Goal: Information Seeking & Learning: Learn about a topic

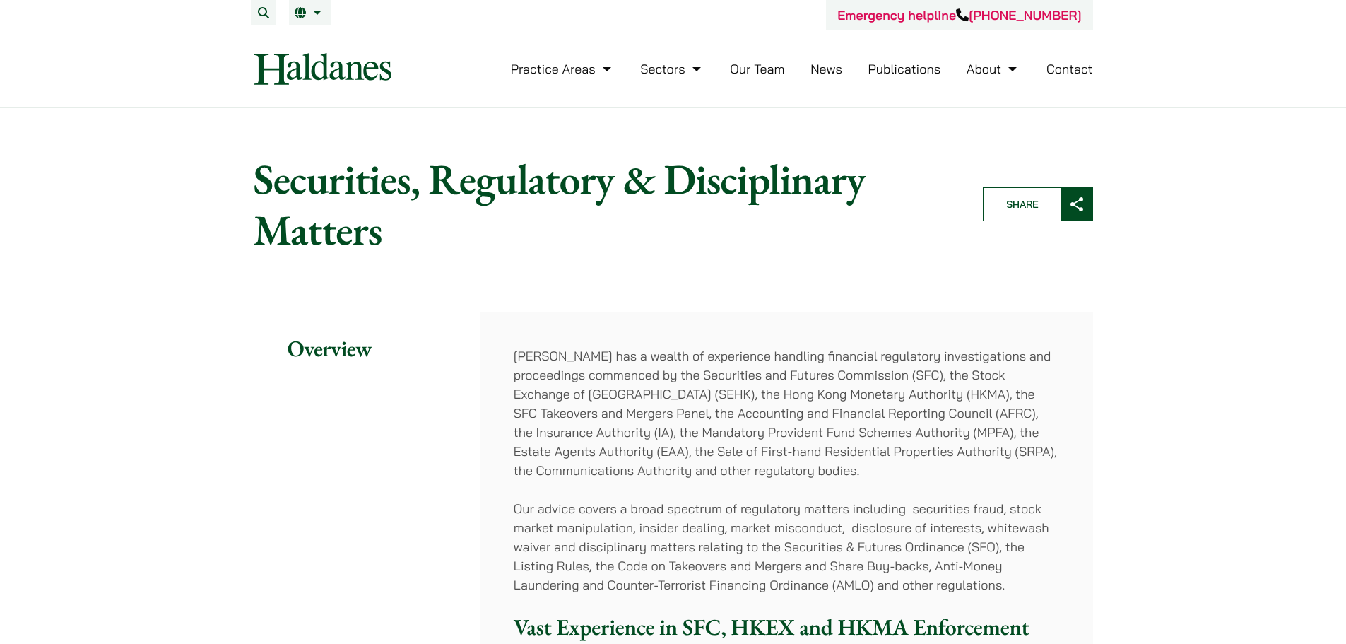
click at [557, 76] on link "Practice Areas" at bounding box center [563, 69] width 104 height 16
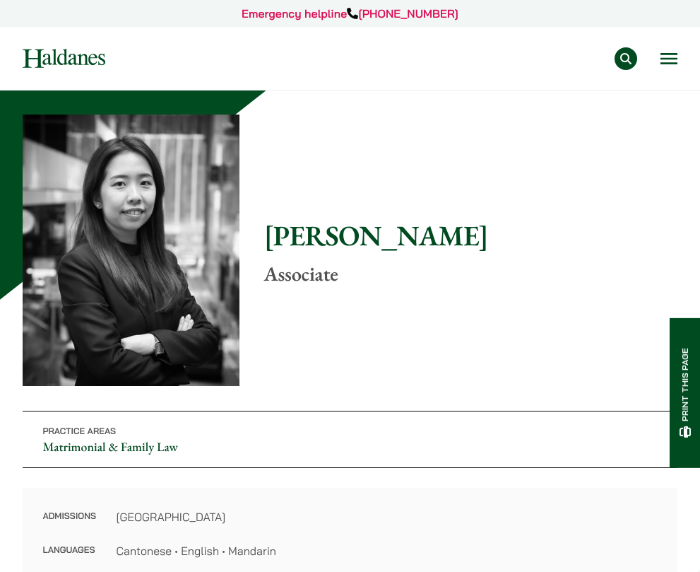
scroll to position [283, 0]
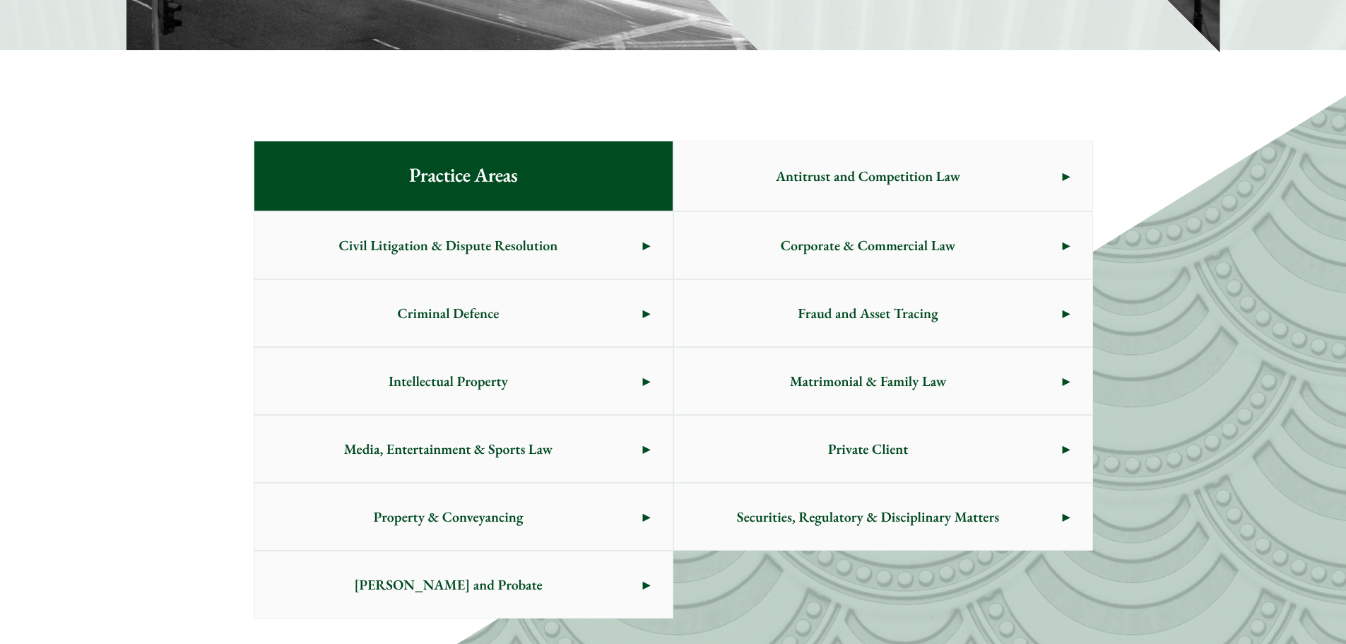
scroll to position [796, 0]
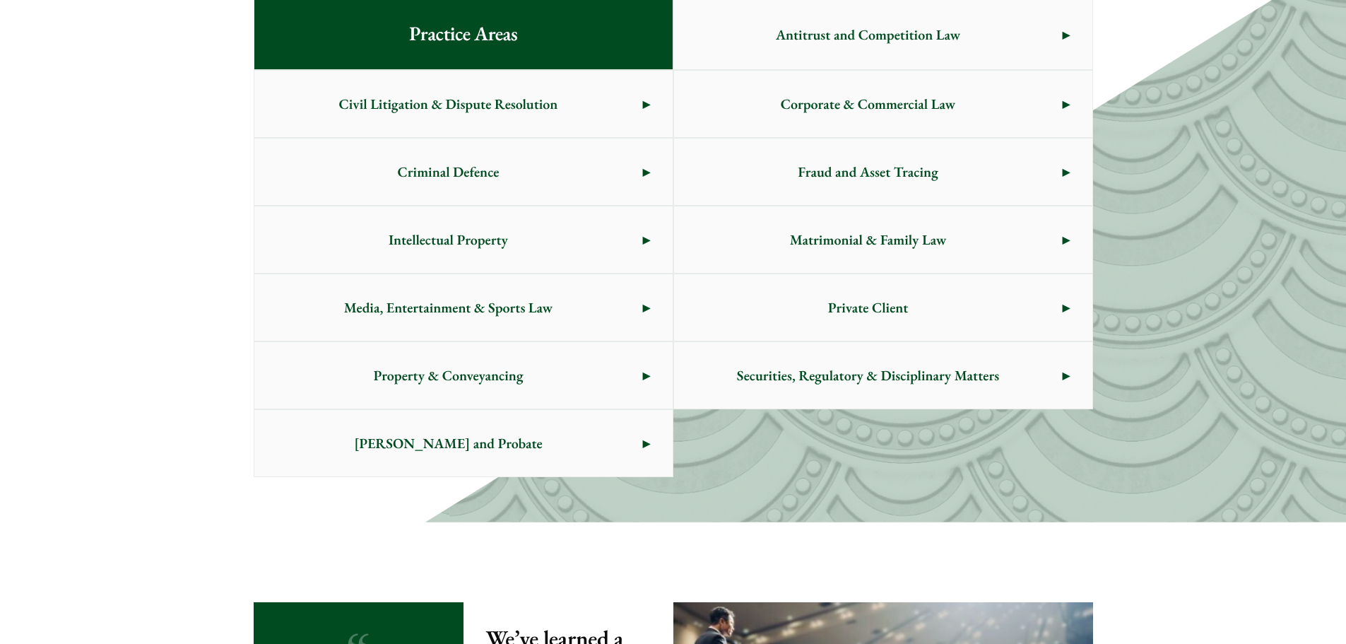
click at [815, 390] on span "Securities, Regulatory & Disciplinary Matters" at bounding box center [868, 375] width 389 height 66
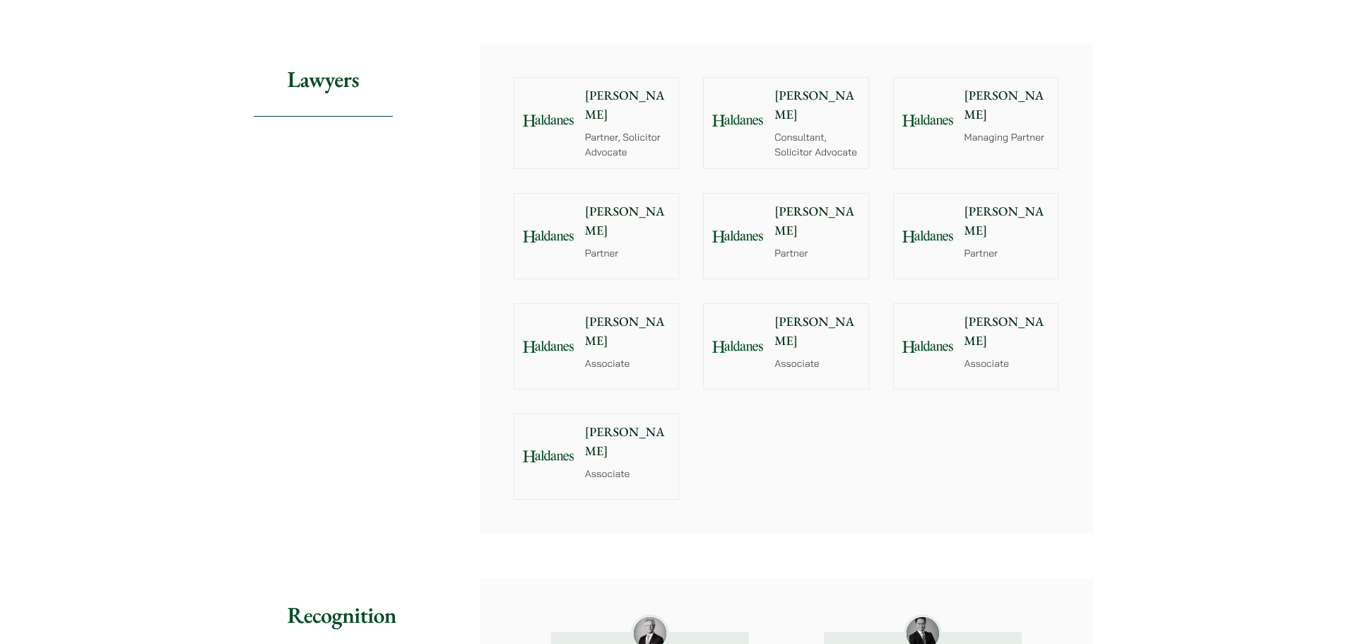
scroll to position [1343, 0]
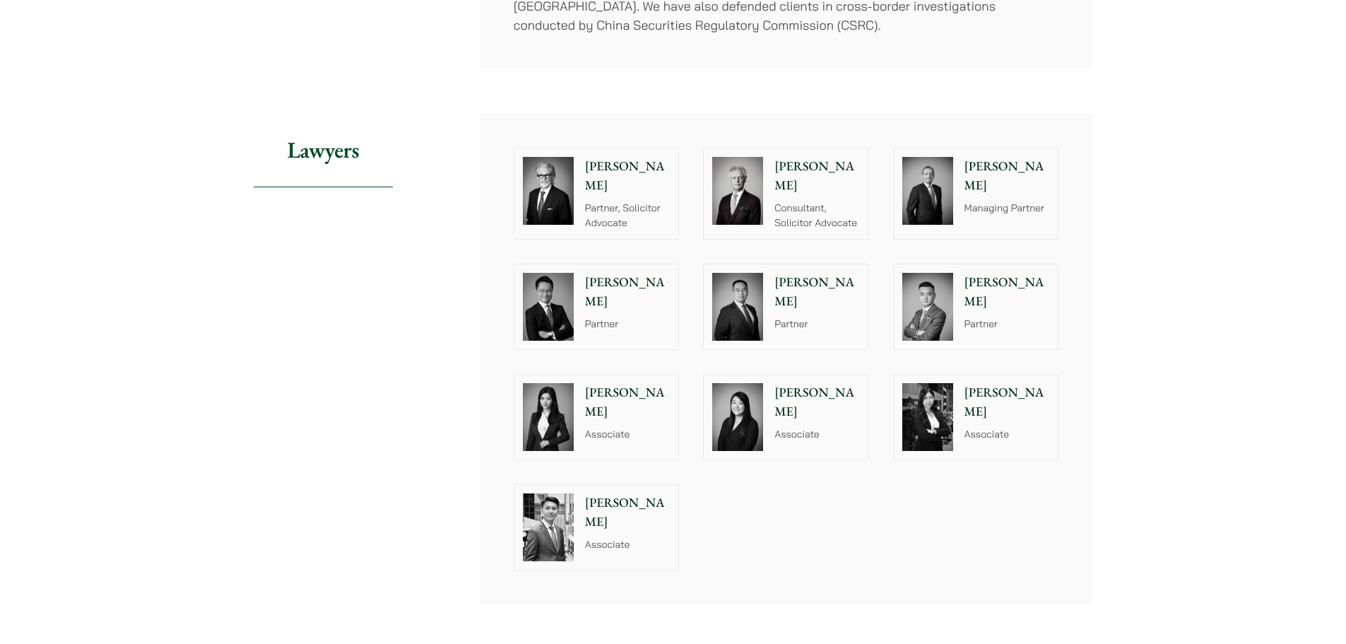
click at [630, 383] on p "[PERSON_NAME]" at bounding box center [628, 402] width 86 height 38
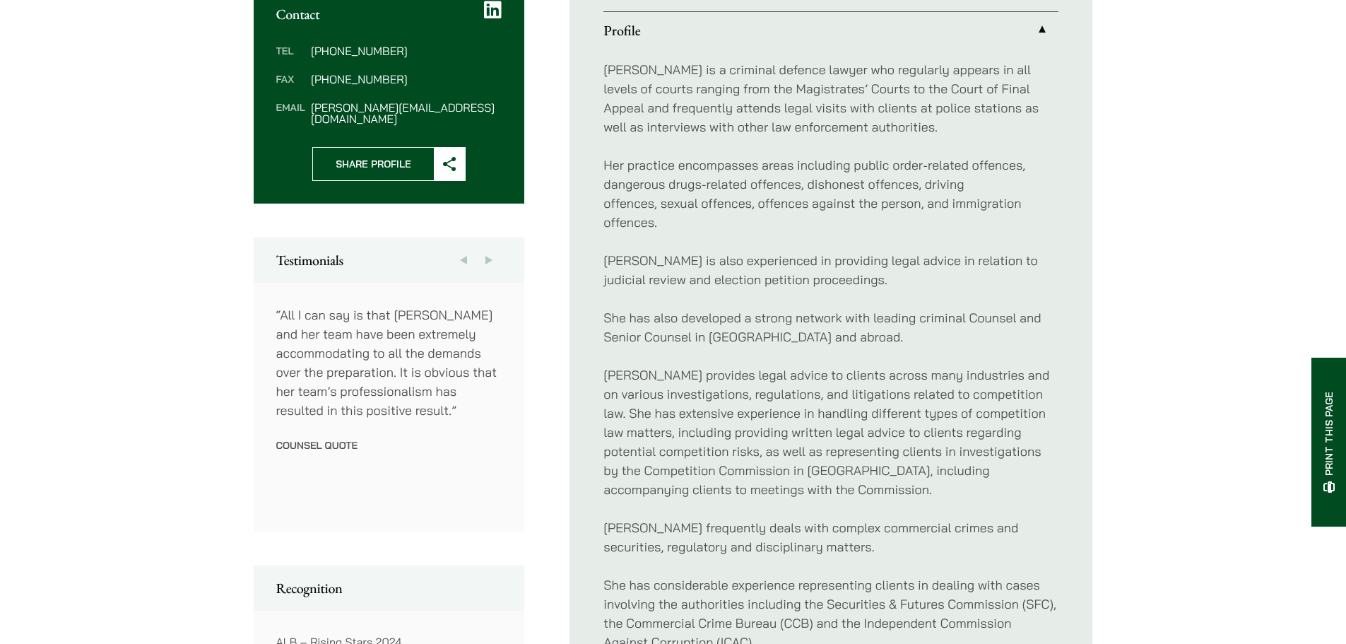
scroll to position [1131, 0]
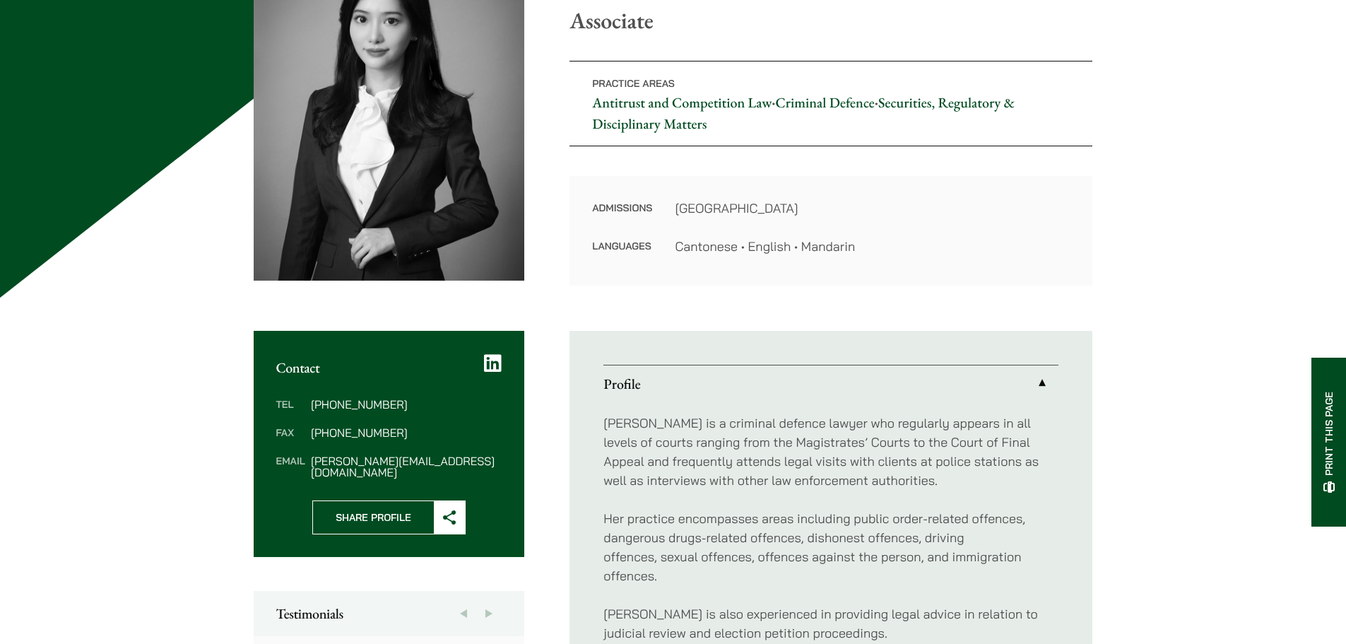
scroll to position [353, 0]
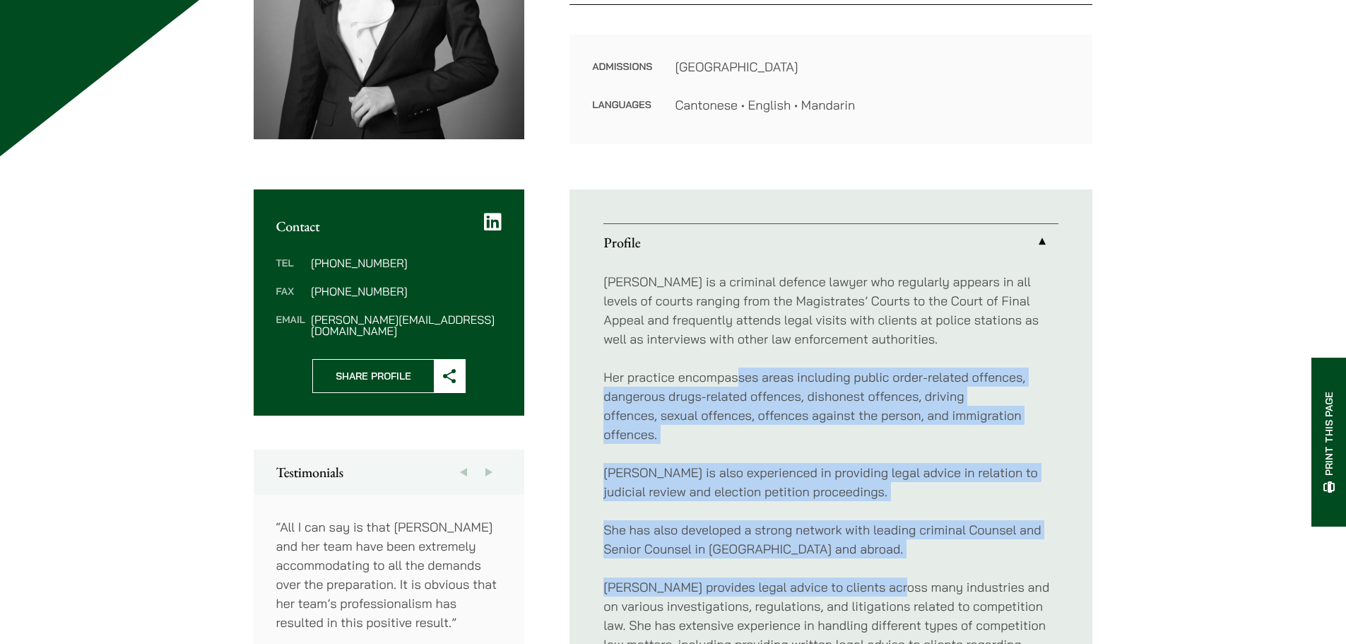
drag, startPoint x: 737, startPoint y: 372, endPoint x: 891, endPoint y: 562, distance: 244.2
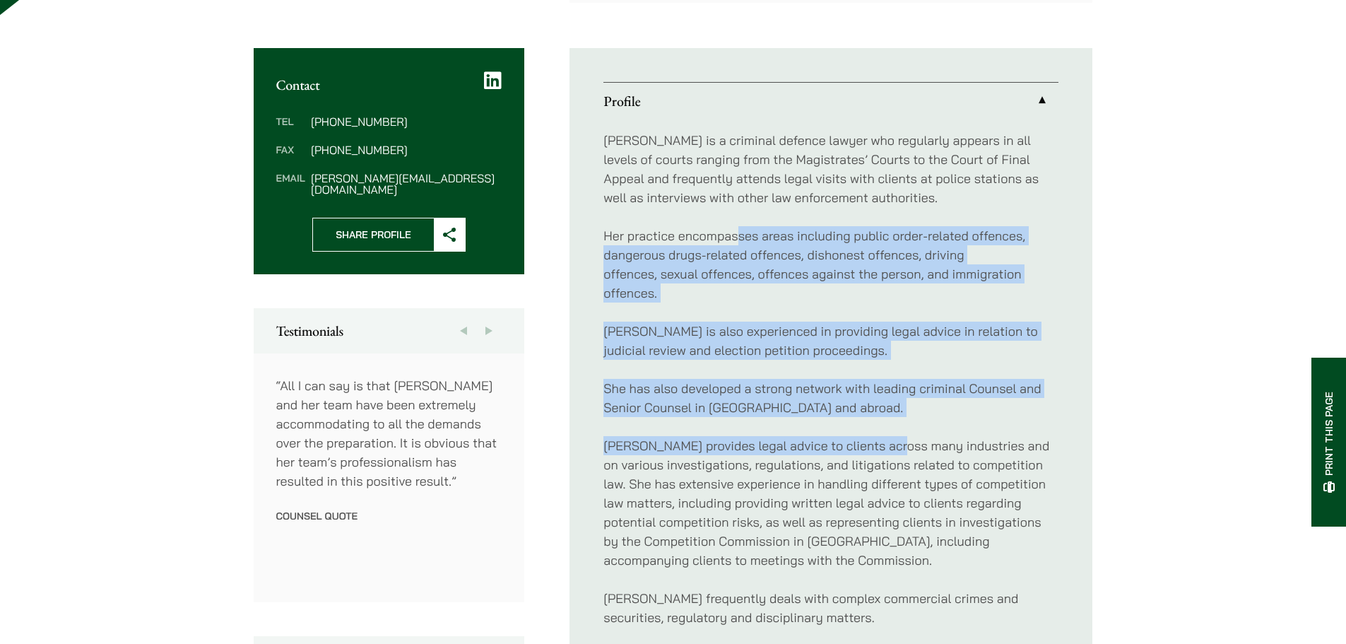
scroll to position [565, 0]
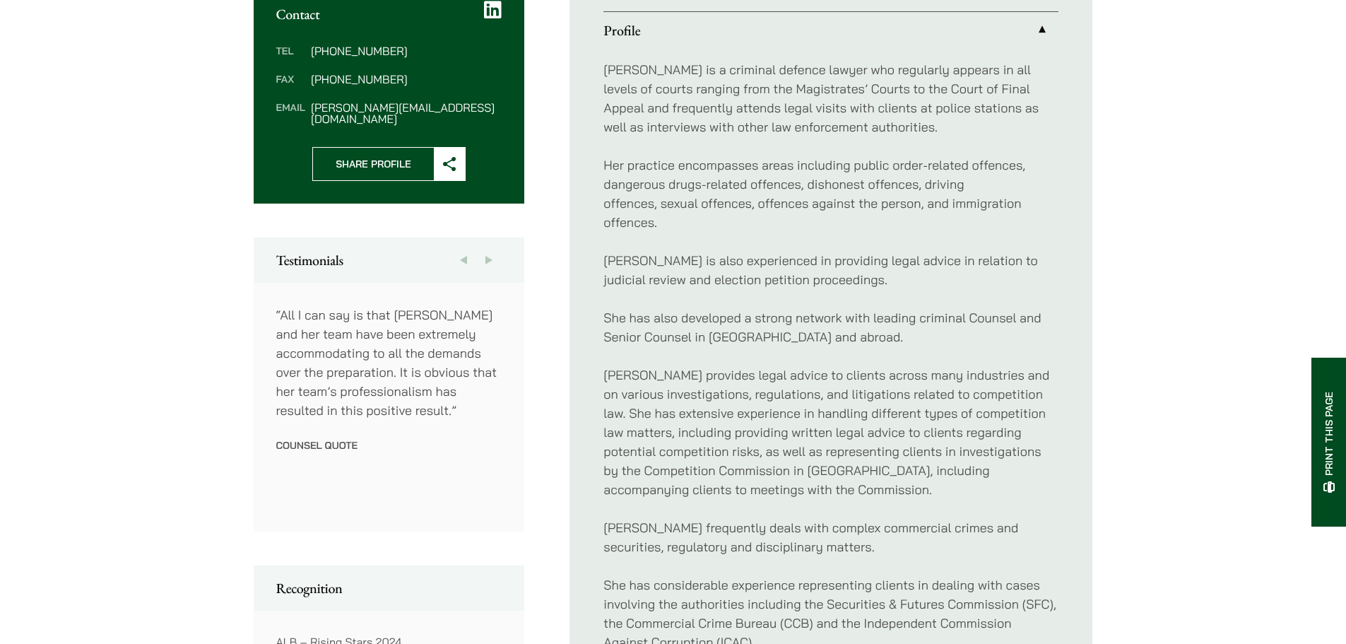
click at [708, 417] on p "[PERSON_NAME] provides legal advice to clients across many industries and on va…" at bounding box center [831, 432] width 455 height 134
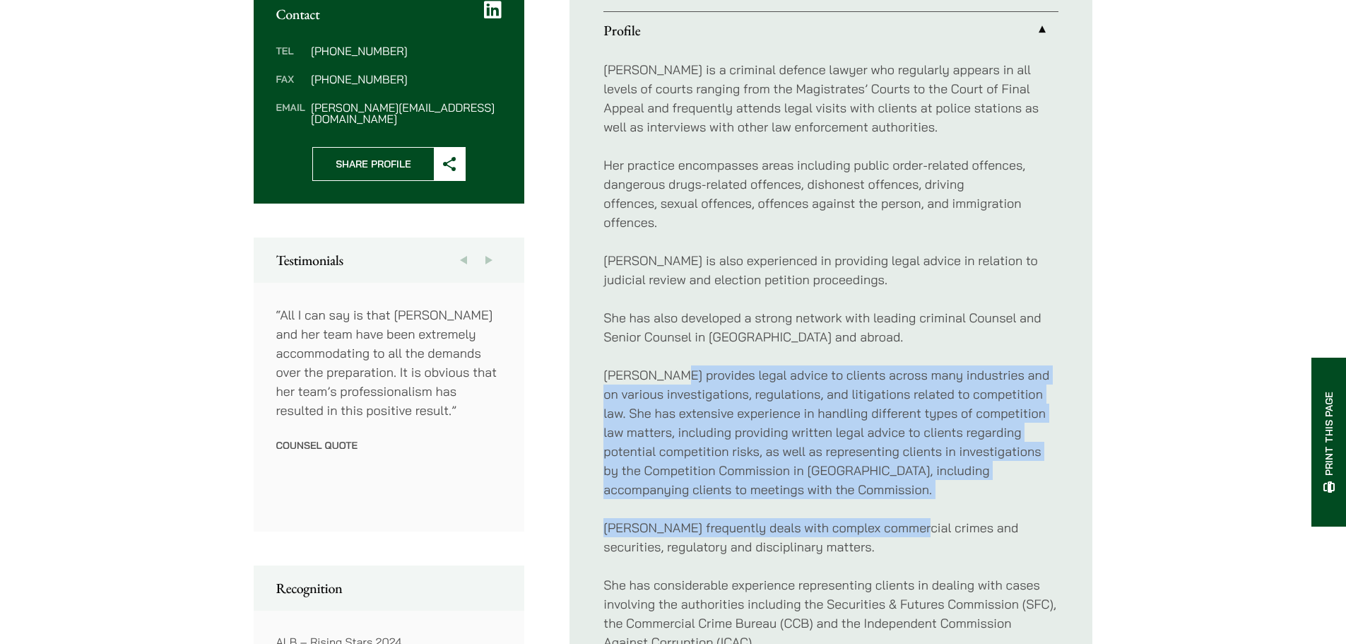
drag, startPoint x: 668, startPoint y: 378, endPoint x: 908, endPoint y: 501, distance: 270.0
click at [908, 501] on div "Florence is a criminal defence lawyer who regularly appears in all levels of co…" at bounding box center [831, 480] width 455 height 862
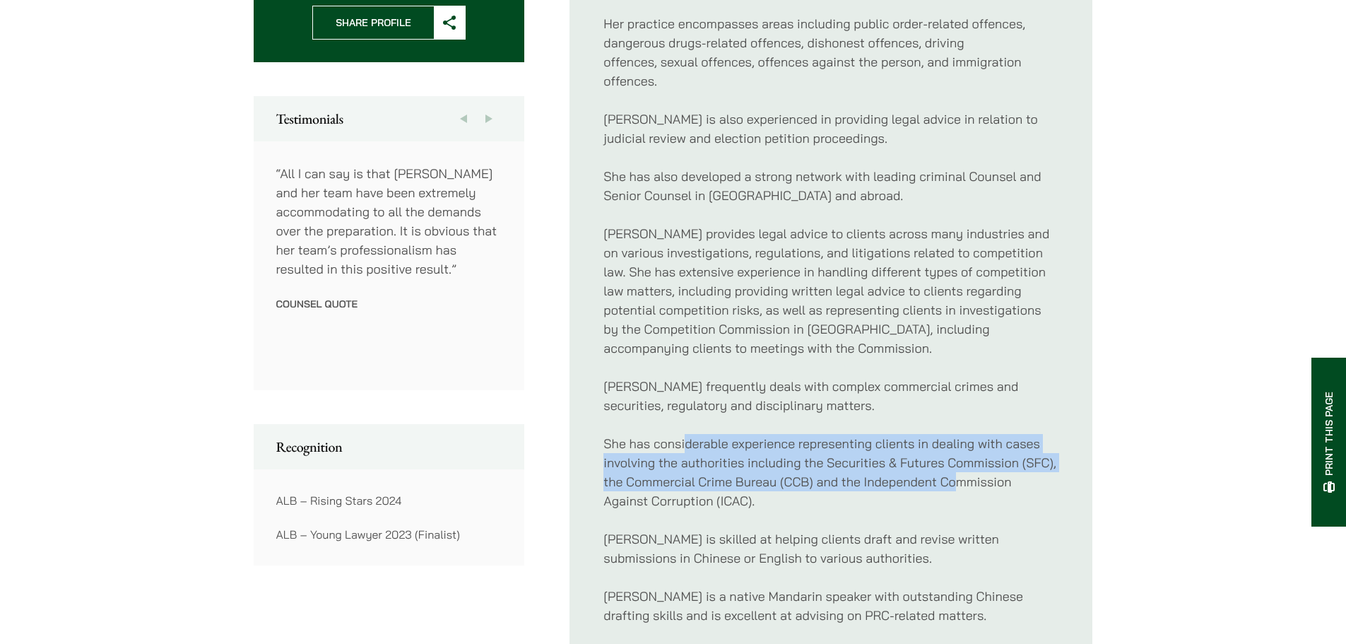
drag, startPoint x: 686, startPoint y: 442, endPoint x: 961, endPoint y: 475, distance: 276.2
click at [961, 475] on p "She has considerable experience representing clients in dealing with cases invo…" at bounding box center [831, 472] width 455 height 76
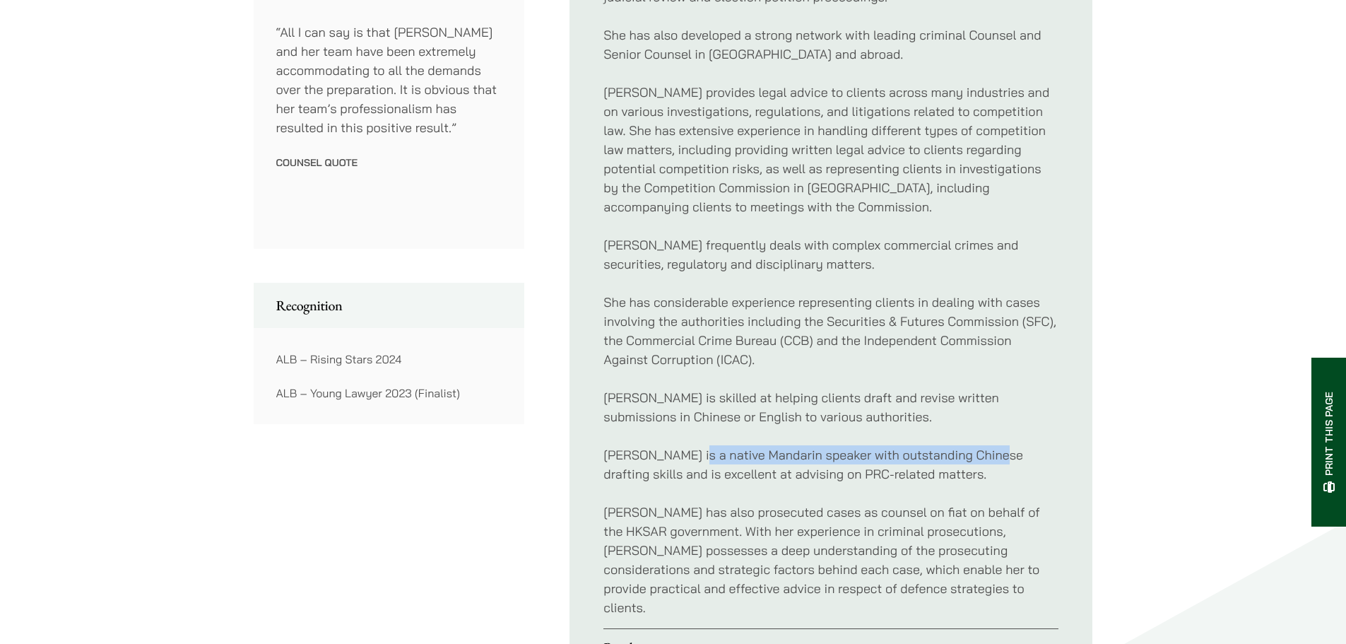
drag, startPoint x: 686, startPoint y: 455, endPoint x: 990, endPoint y: 462, distance: 303.3
click at [990, 462] on p "Florence is a native Mandarin speaker with outstanding Chinese drafting skills …" at bounding box center [831, 464] width 455 height 38
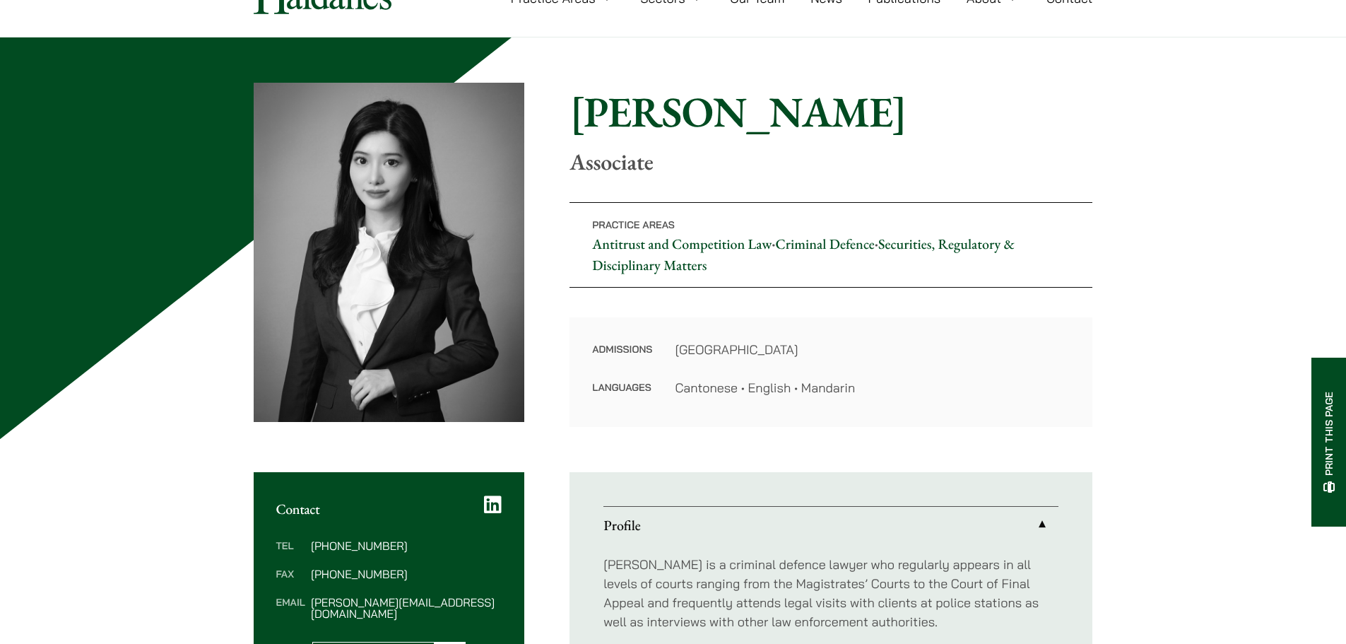
scroll to position [353, 0]
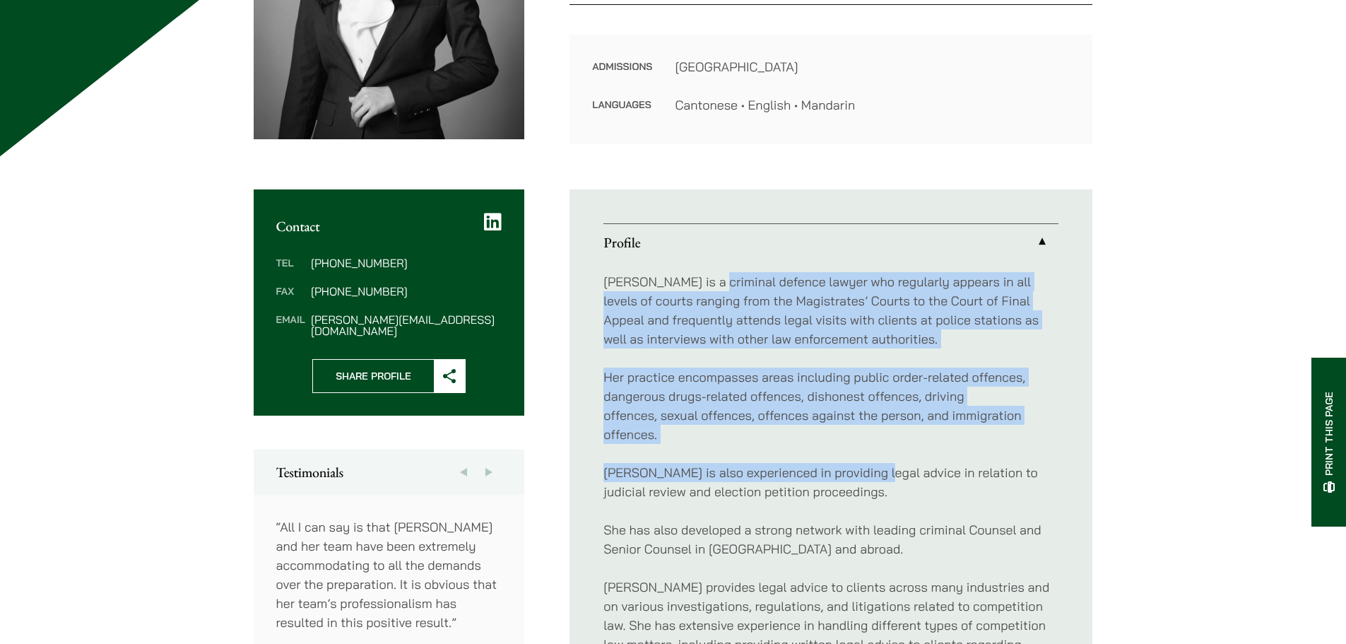
drag, startPoint x: 710, startPoint y: 281, endPoint x: 876, endPoint y: 475, distance: 255.1
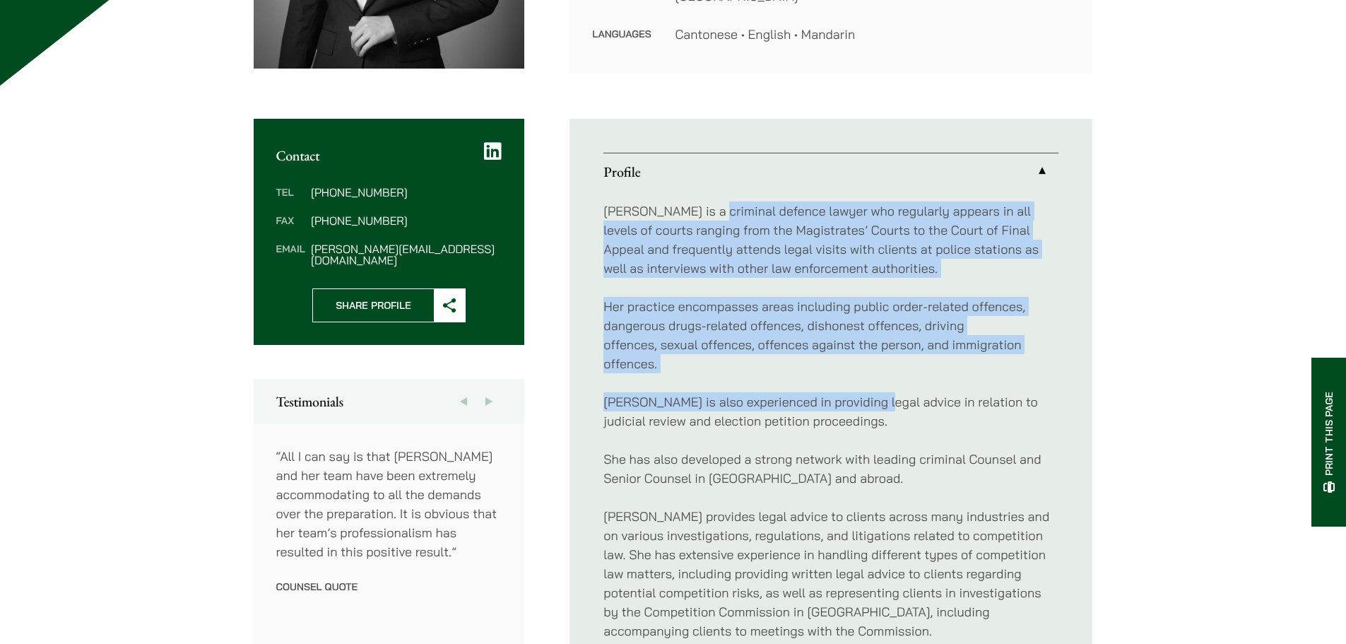
scroll to position [0, 0]
